Goal: Information Seeking & Learning: Learn about a topic

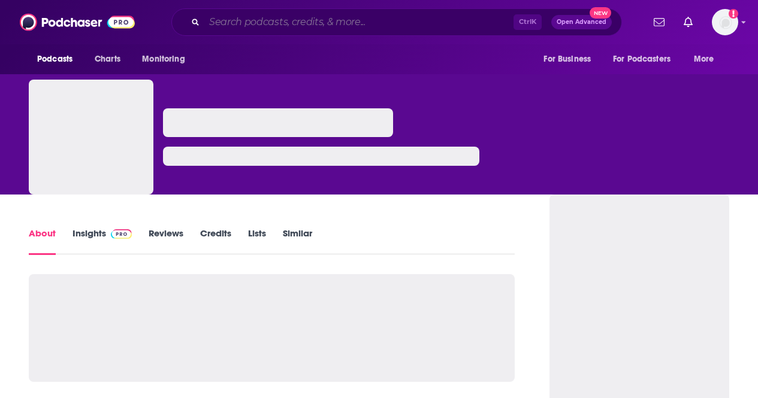
click at [366, 18] on input "Search podcasts, credits, & more..." at bounding box center [358, 22] width 309 height 19
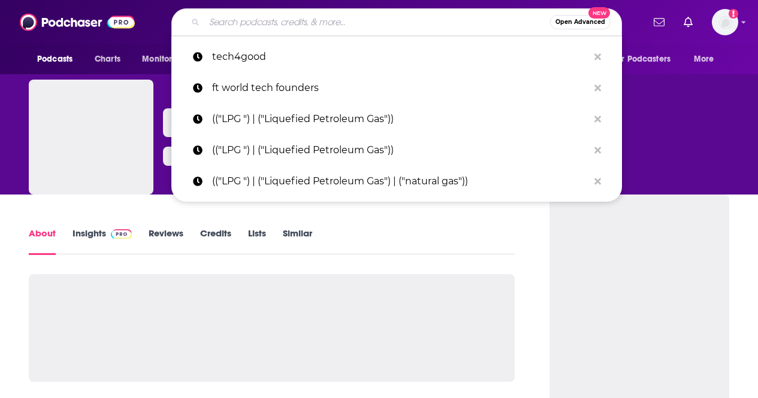
paste input "InfluenceWatch"
type input "InfluenceWatch"
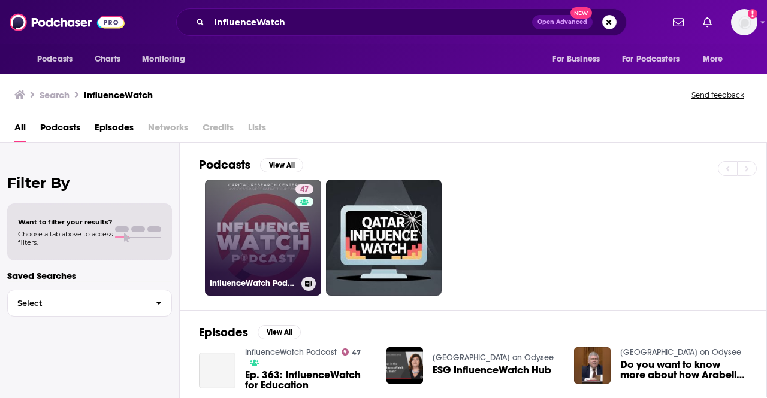
click at [254, 231] on link "47 InfluenceWatch Podcast" at bounding box center [263, 238] width 116 height 116
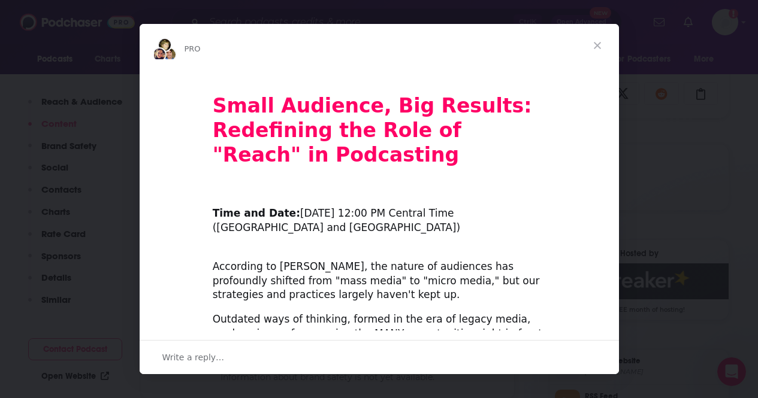
click at [597, 44] on span "Close" at bounding box center [597, 45] width 43 height 43
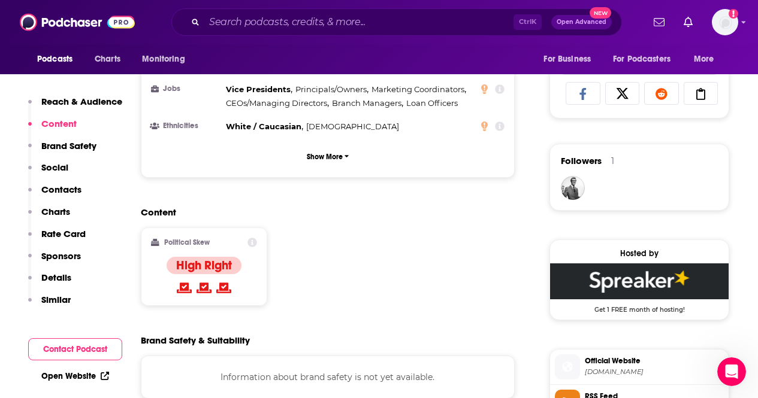
scroll to position [806, 0]
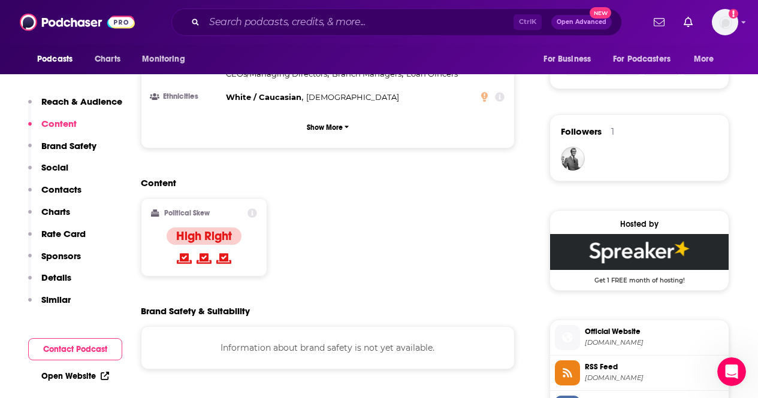
click at [250, 208] on icon at bounding box center [252, 213] width 10 height 10
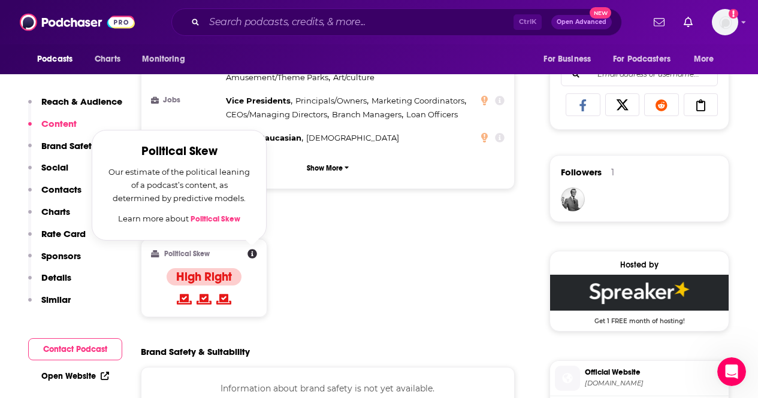
scroll to position [765, 0]
click at [359, 219] on div "Content Political Skew Political Skew Our estimate of the political leaning of …" at bounding box center [328, 273] width 374 height 109
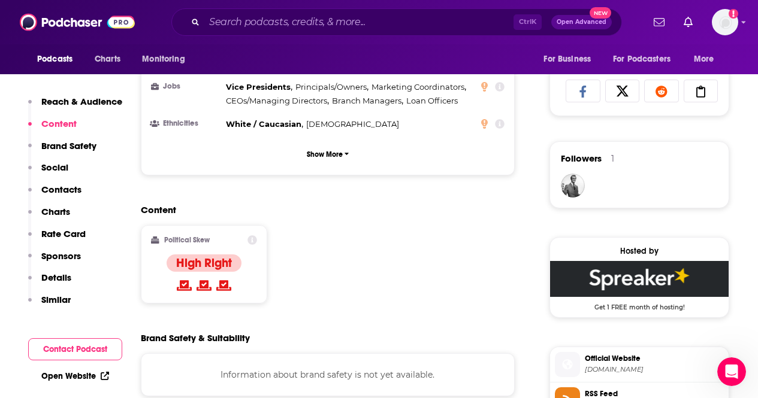
scroll to position [787, 0]
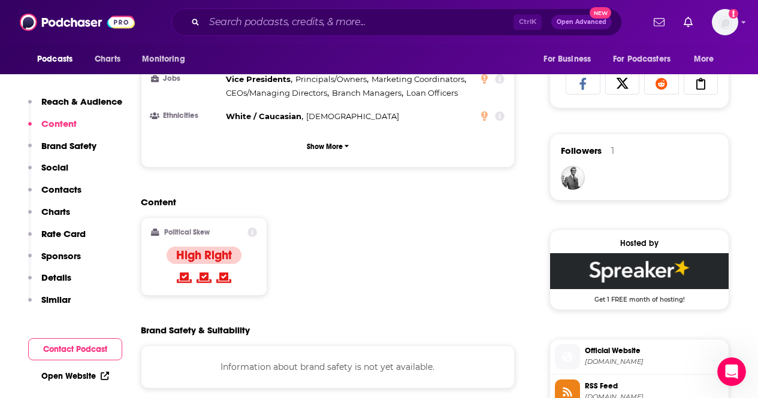
click at [233, 247] on div "High Right" at bounding box center [204, 255] width 75 height 17
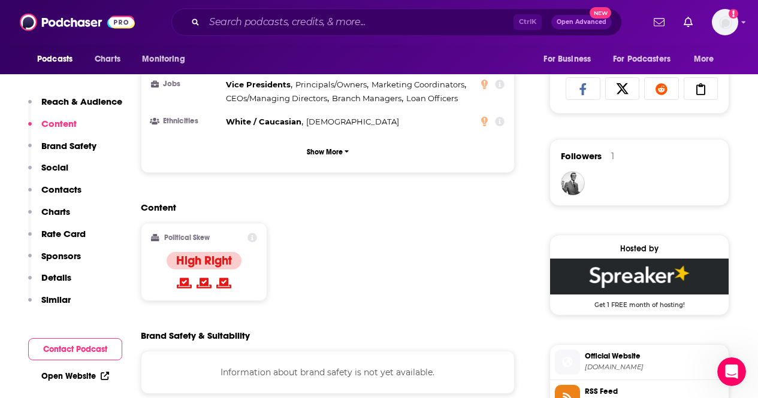
scroll to position [788, 0]
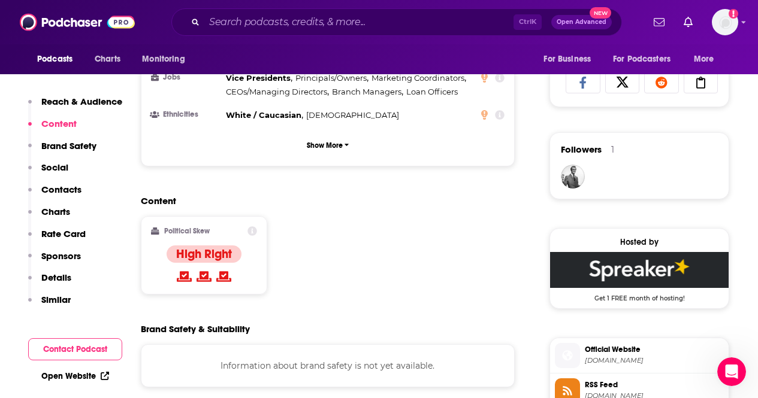
click at [230, 226] on div "Political Skew High Right" at bounding box center [204, 255] width 106 height 58
click at [260, 216] on div "Political Skew High Right" at bounding box center [204, 255] width 126 height 78
click at [253, 226] on icon at bounding box center [252, 231] width 10 height 10
click at [298, 195] on div "Content Political Skew High Right" at bounding box center [328, 249] width 374 height 109
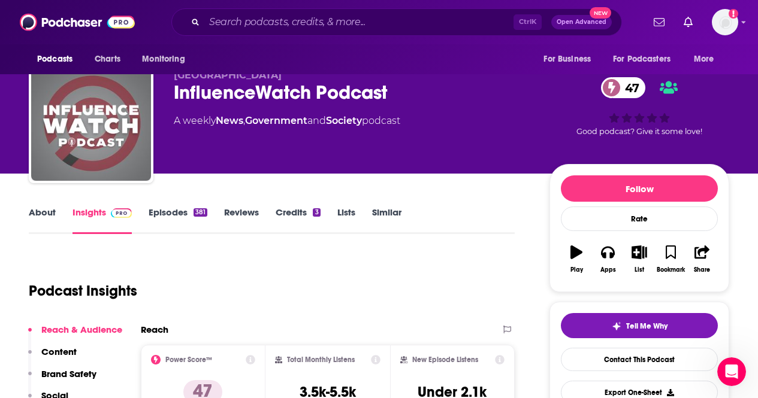
scroll to position [22, 0]
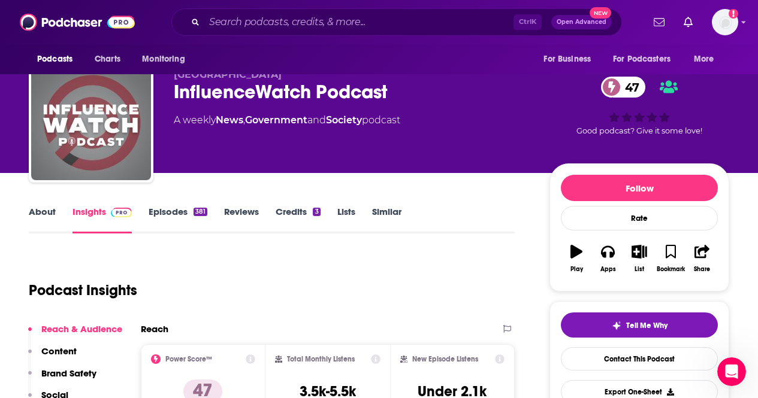
click at [305, 210] on link "Credits 3" at bounding box center [298, 220] width 44 height 28
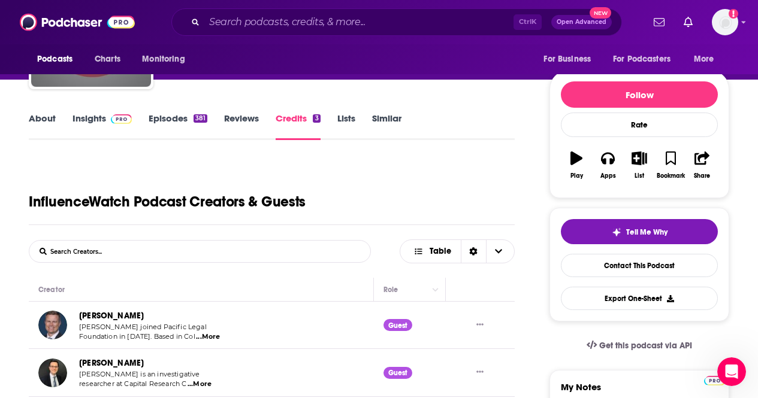
scroll to position [114, 0]
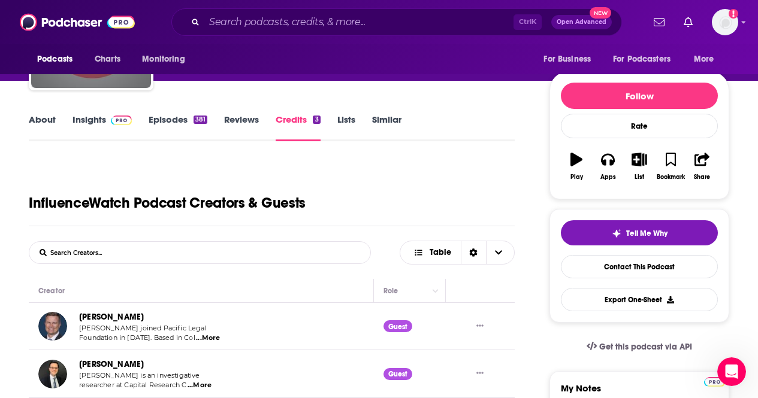
click at [179, 117] on link "Episodes 381" at bounding box center [178, 128] width 59 height 28
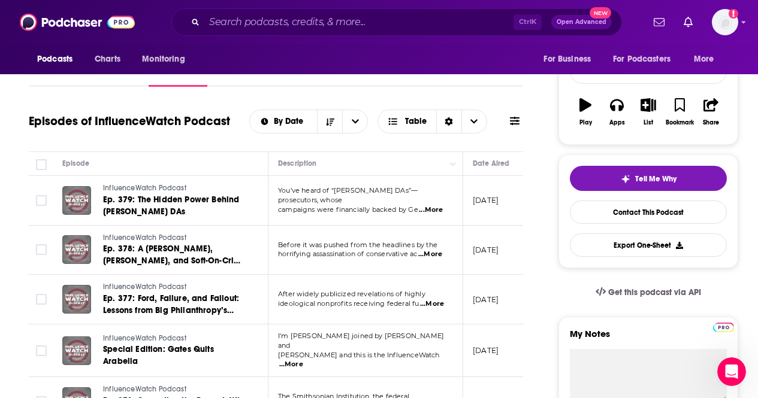
scroll to position [170, 0]
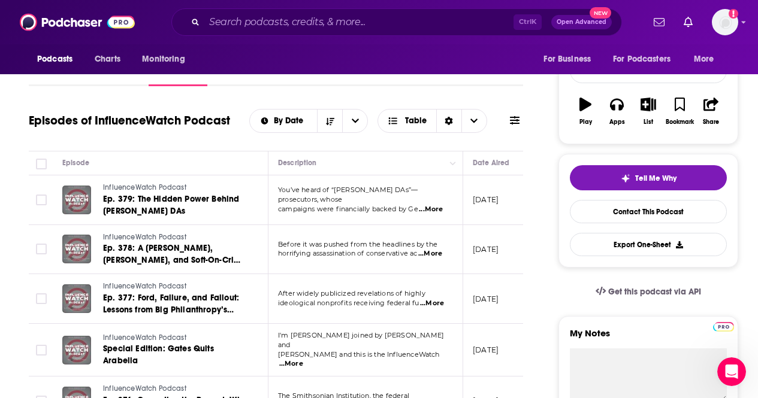
click at [438, 205] on span "...More" at bounding box center [431, 210] width 24 height 10
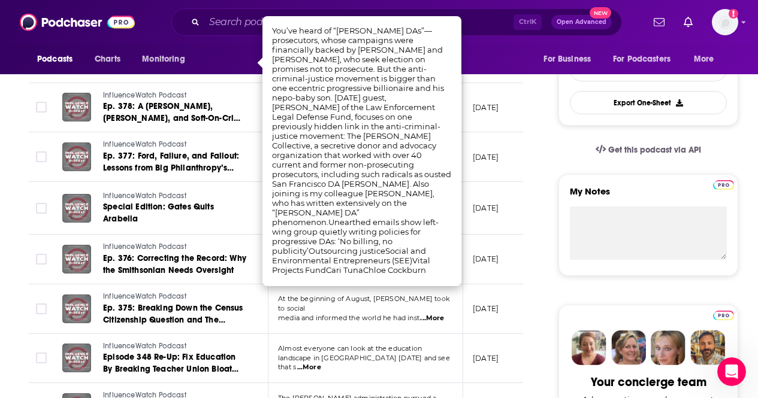
scroll to position [312, 0]
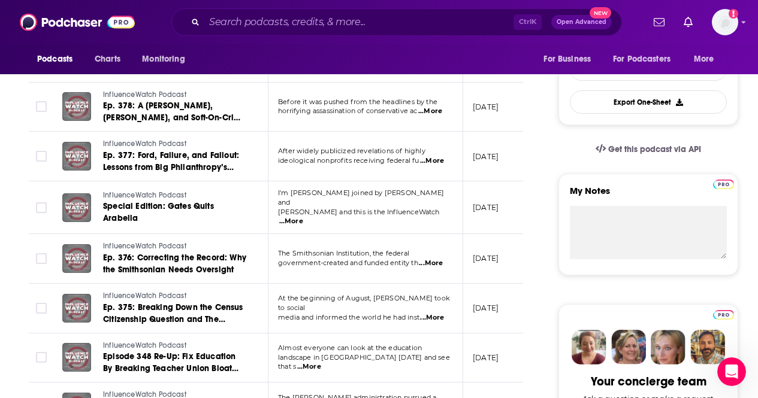
scroll to position [214, 0]
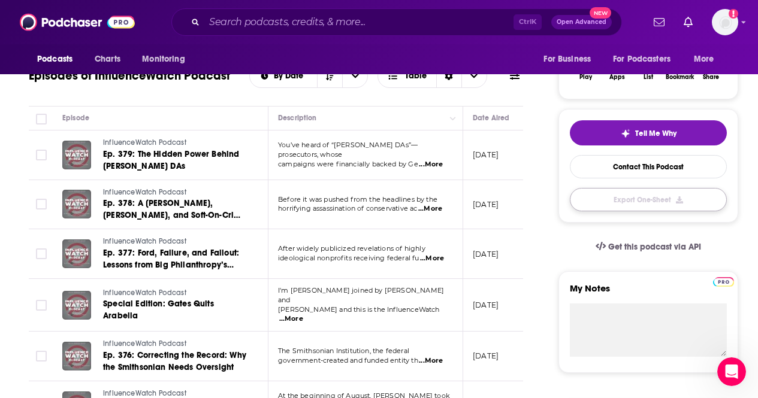
click at [594, 209] on button "Export One-Sheet" at bounding box center [648, 199] width 157 height 23
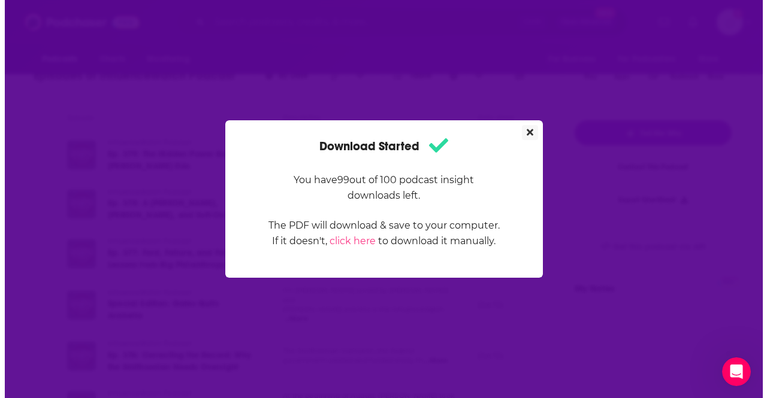
scroll to position [0, 0]
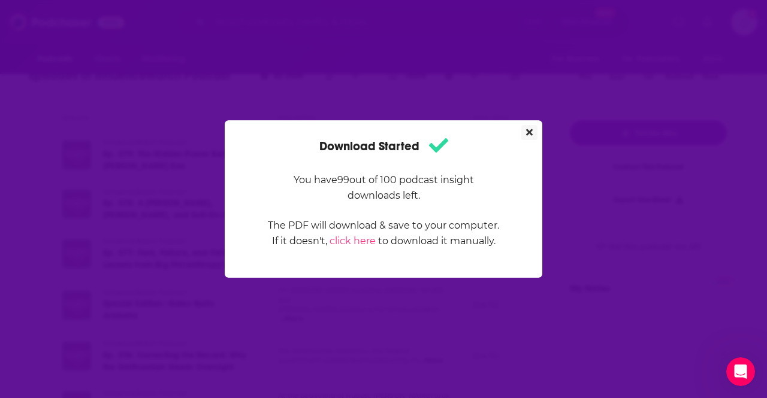
click at [528, 138] on button "Close" at bounding box center [529, 132] width 16 height 15
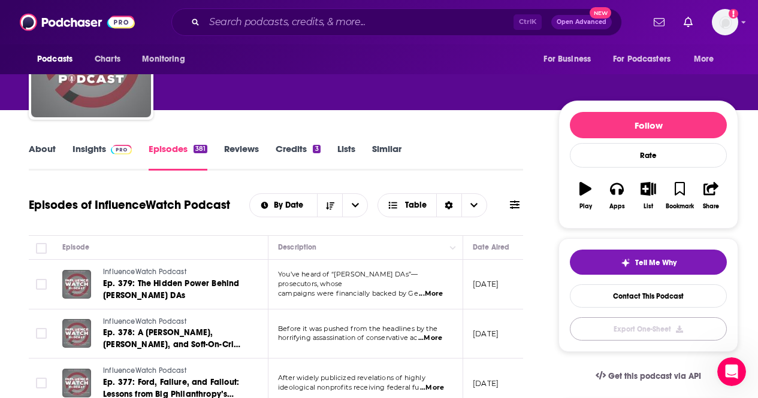
scroll to position [84, 0]
